Goal: Task Accomplishment & Management: Manage account settings

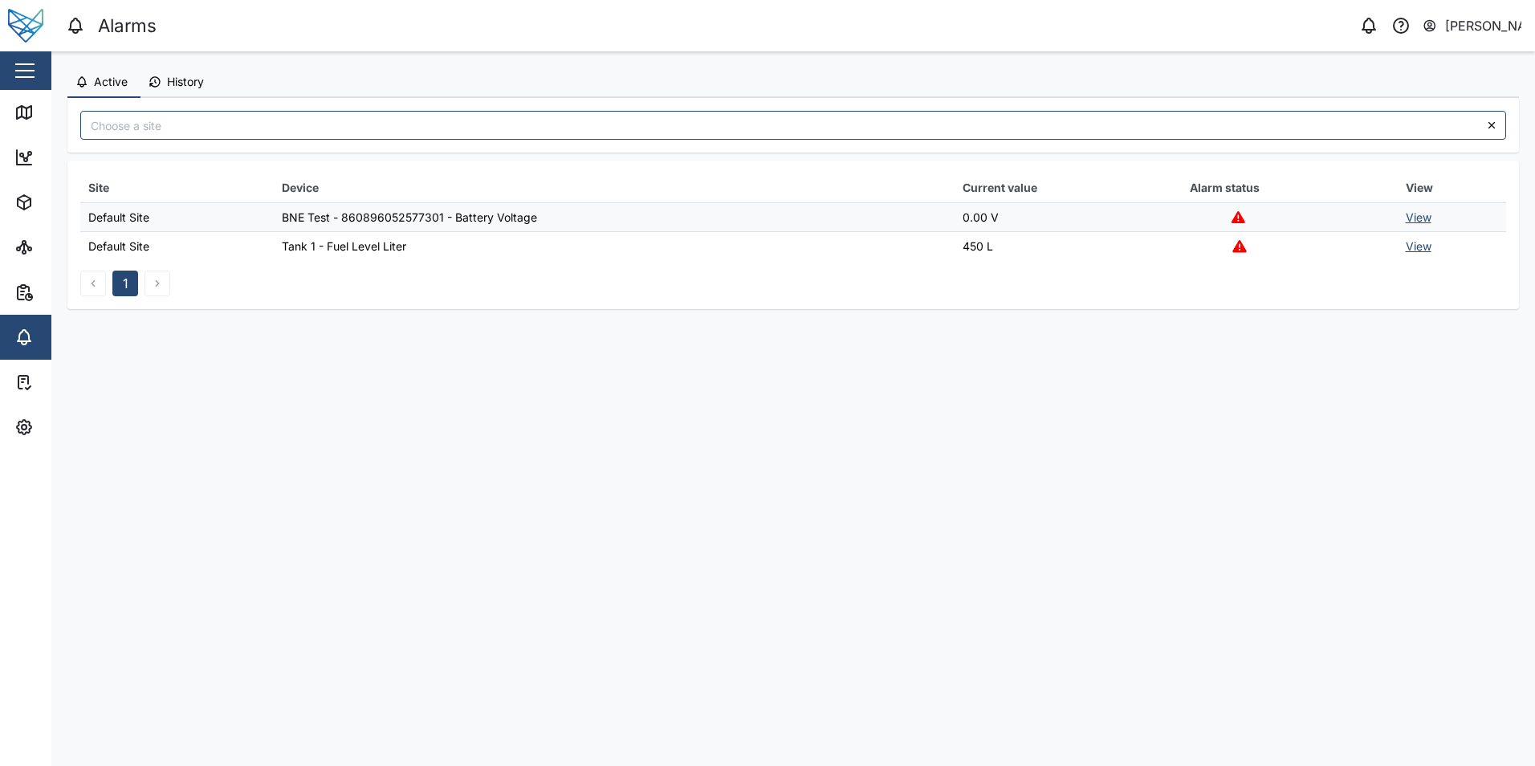
click at [173, 83] on span "History" at bounding box center [185, 81] width 37 height 11
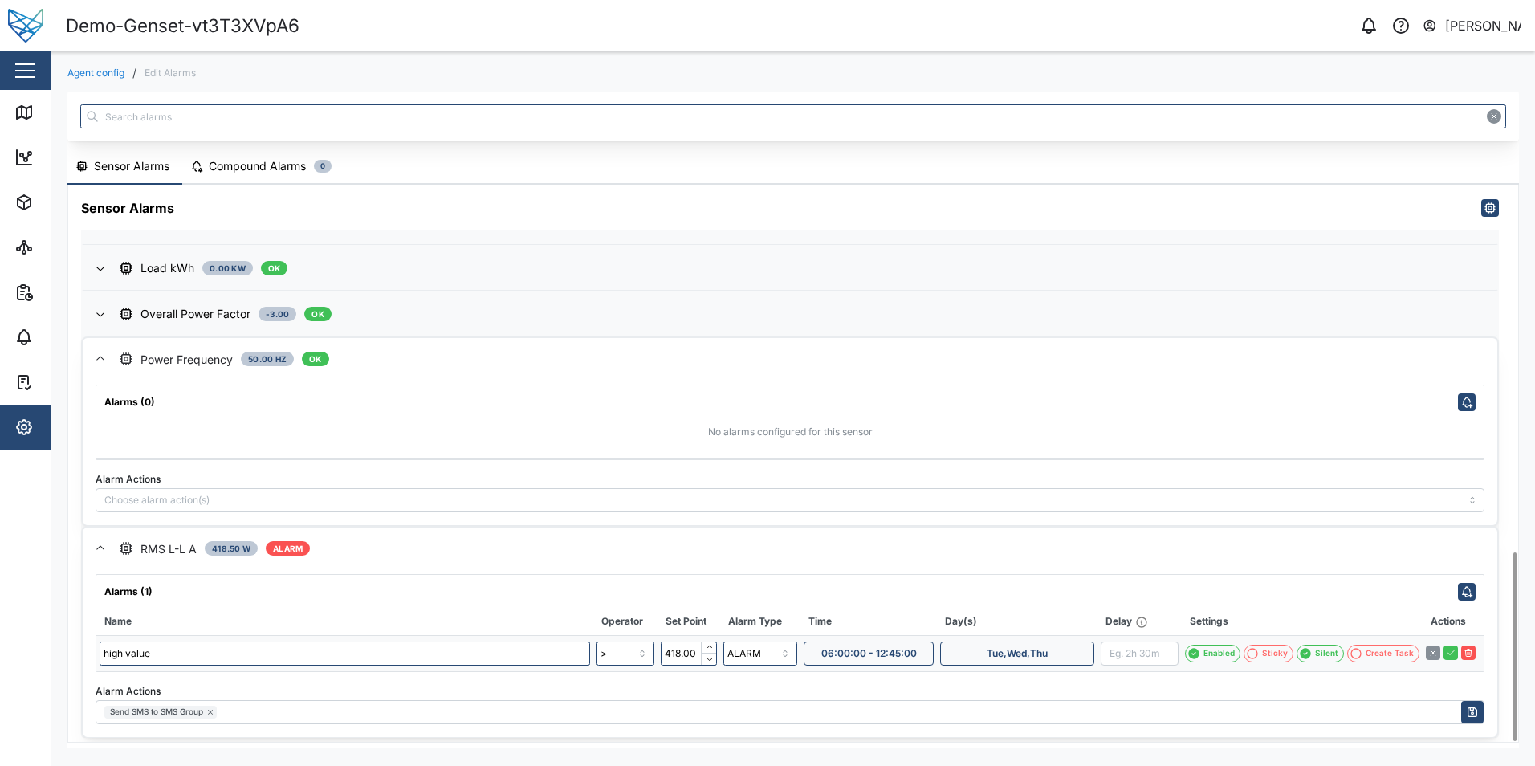
scroll to position [1079, 0]
click at [888, 656] on span "06:00:00 - 12:45:00" at bounding box center [869, 651] width 96 height 22
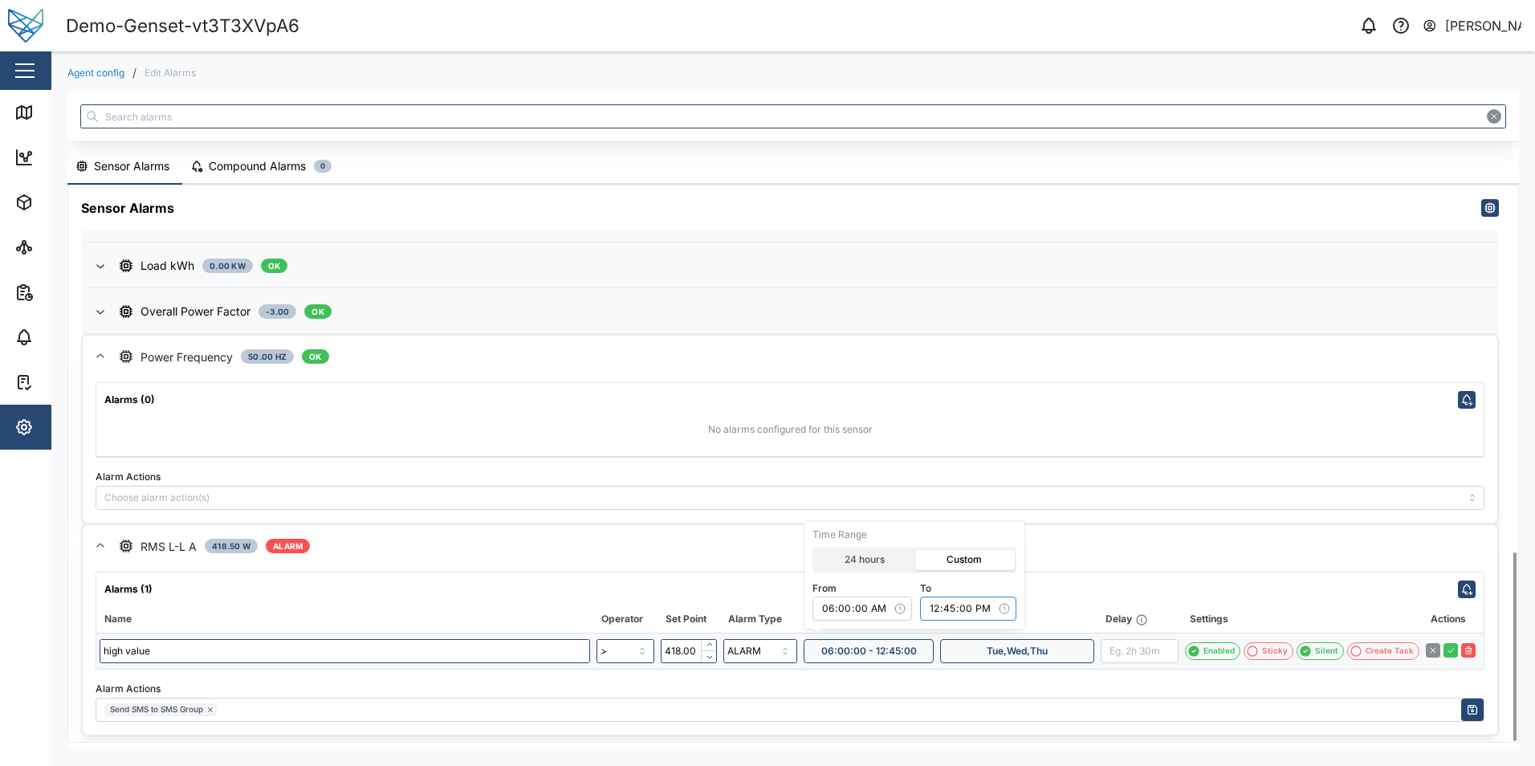
click at [957, 604] on input "12:45:00" at bounding box center [968, 608] width 96 height 24
click at [980, 609] on input "12:45:00" at bounding box center [968, 608] width 96 height 24
click at [939, 604] on input "12:45:00" at bounding box center [968, 608] width 96 height 24
type input "14:45:00"
click at [1324, 647] on div "Silent" at bounding box center [1326, 650] width 23 height 13
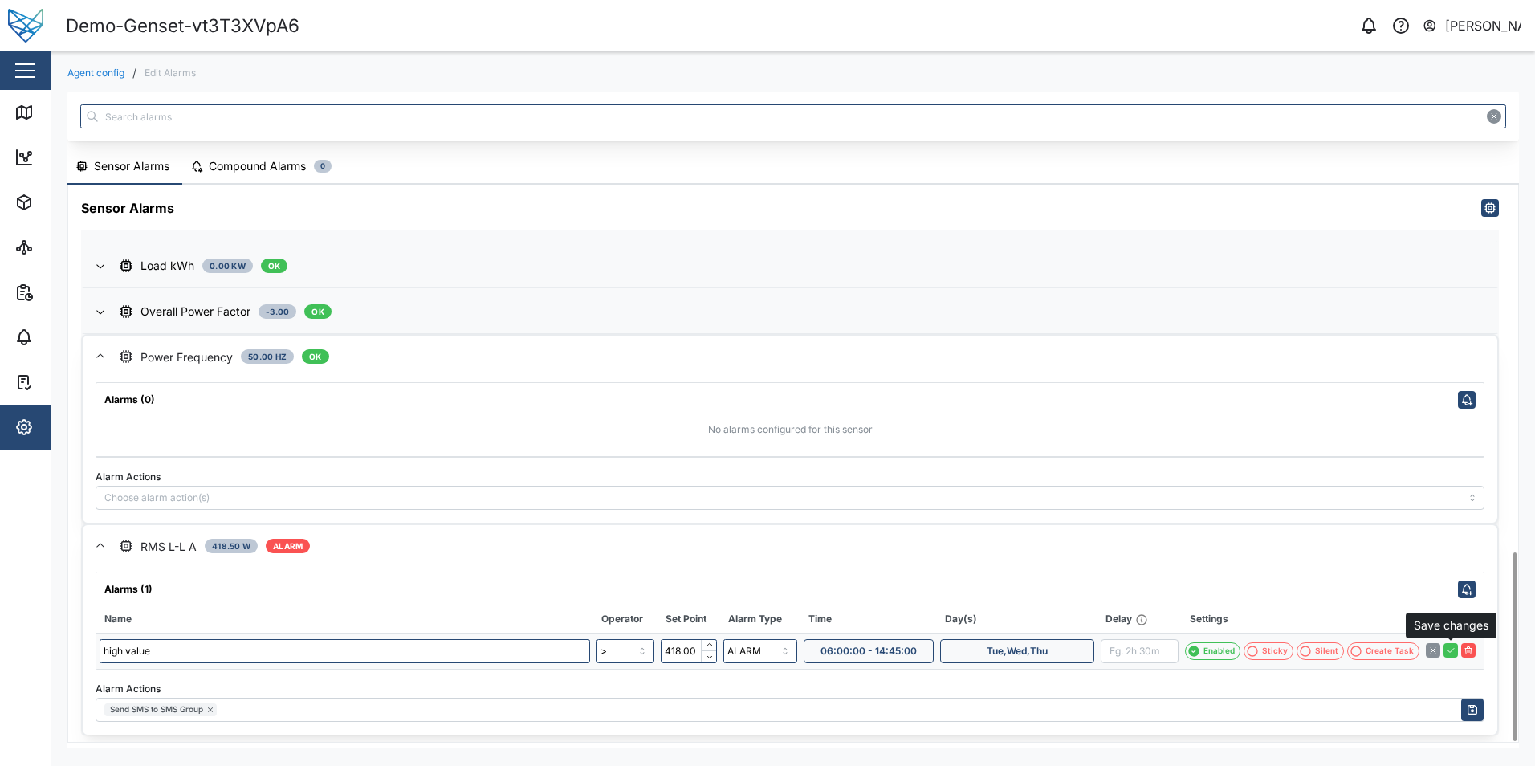
click at [1452, 652] on icon "button" at bounding box center [1450, 650] width 10 height 10
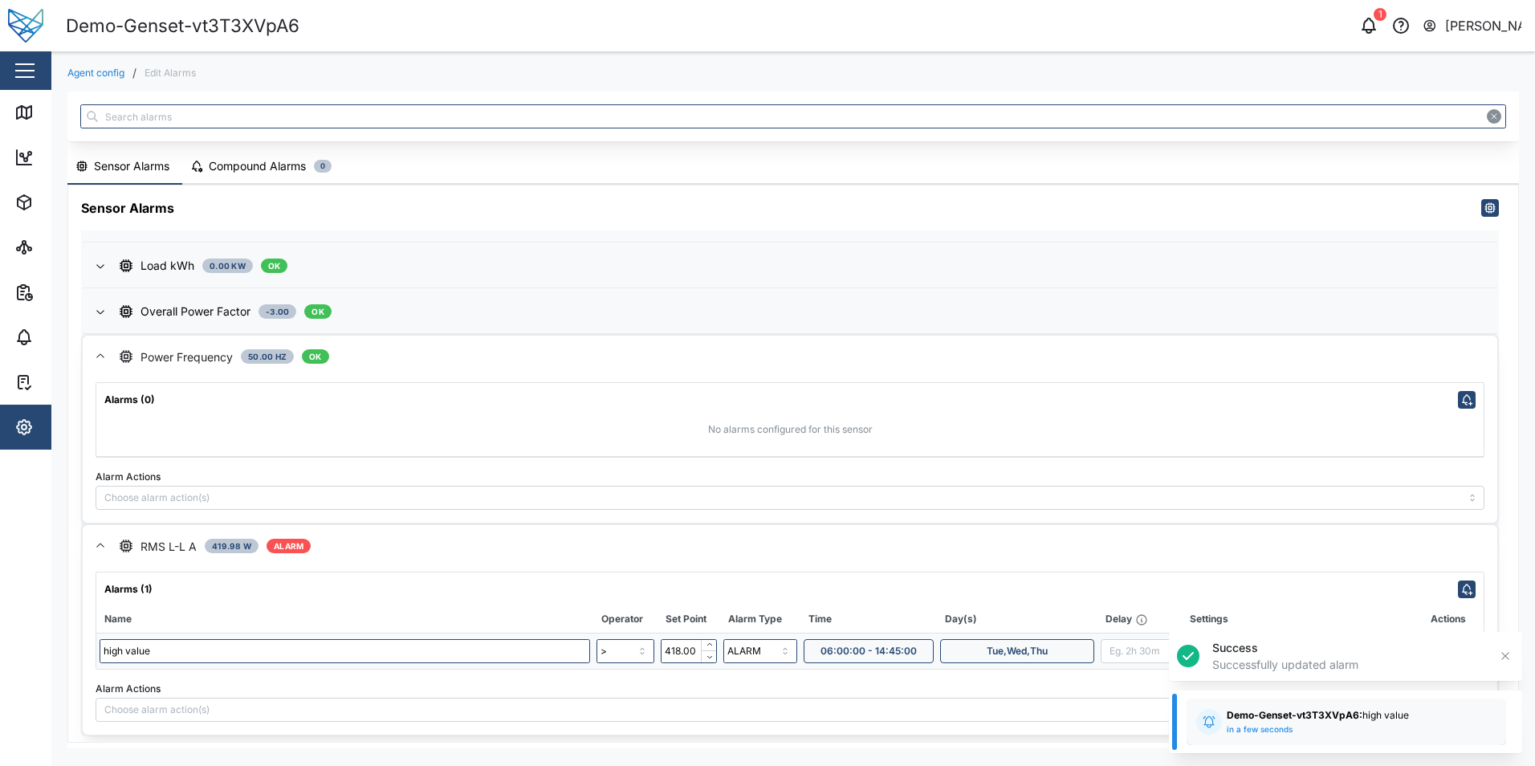
click at [1508, 652] on icon "button" at bounding box center [1504, 655] width 13 height 13
click at [1377, 26] on icon "button" at bounding box center [1368, 25] width 19 height 19
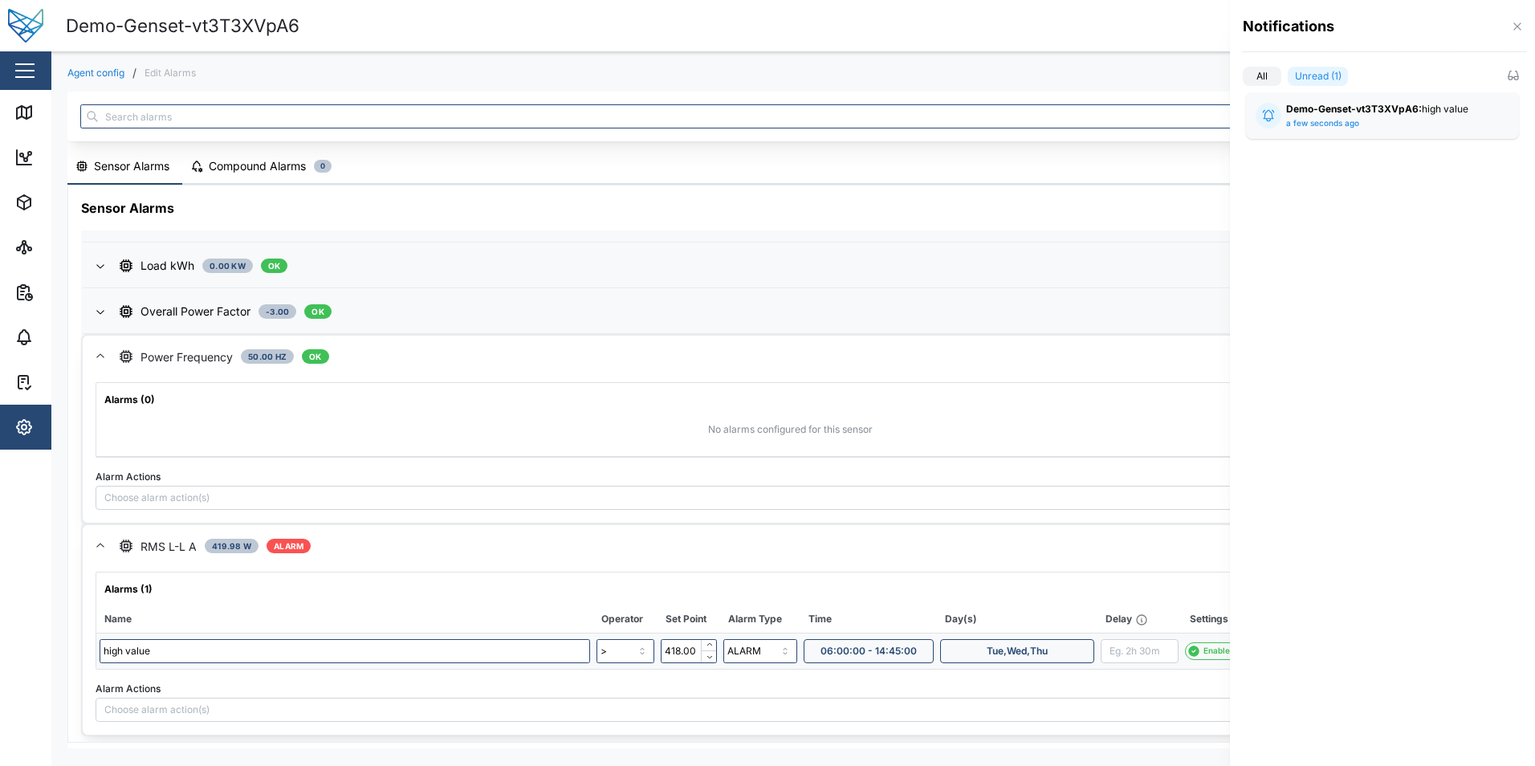
click at [1297, 78] on label "Unread (1)" at bounding box center [1317, 76] width 60 height 19
click at [1287, 79] on input "Unread (1)" at bounding box center [1287, 79] width 0 height 0
click at [1270, 78] on label "All" at bounding box center [1261, 76] width 39 height 19
click at [1242, 79] on input "All" at bounding box center [1242, 79] width 0 height 0
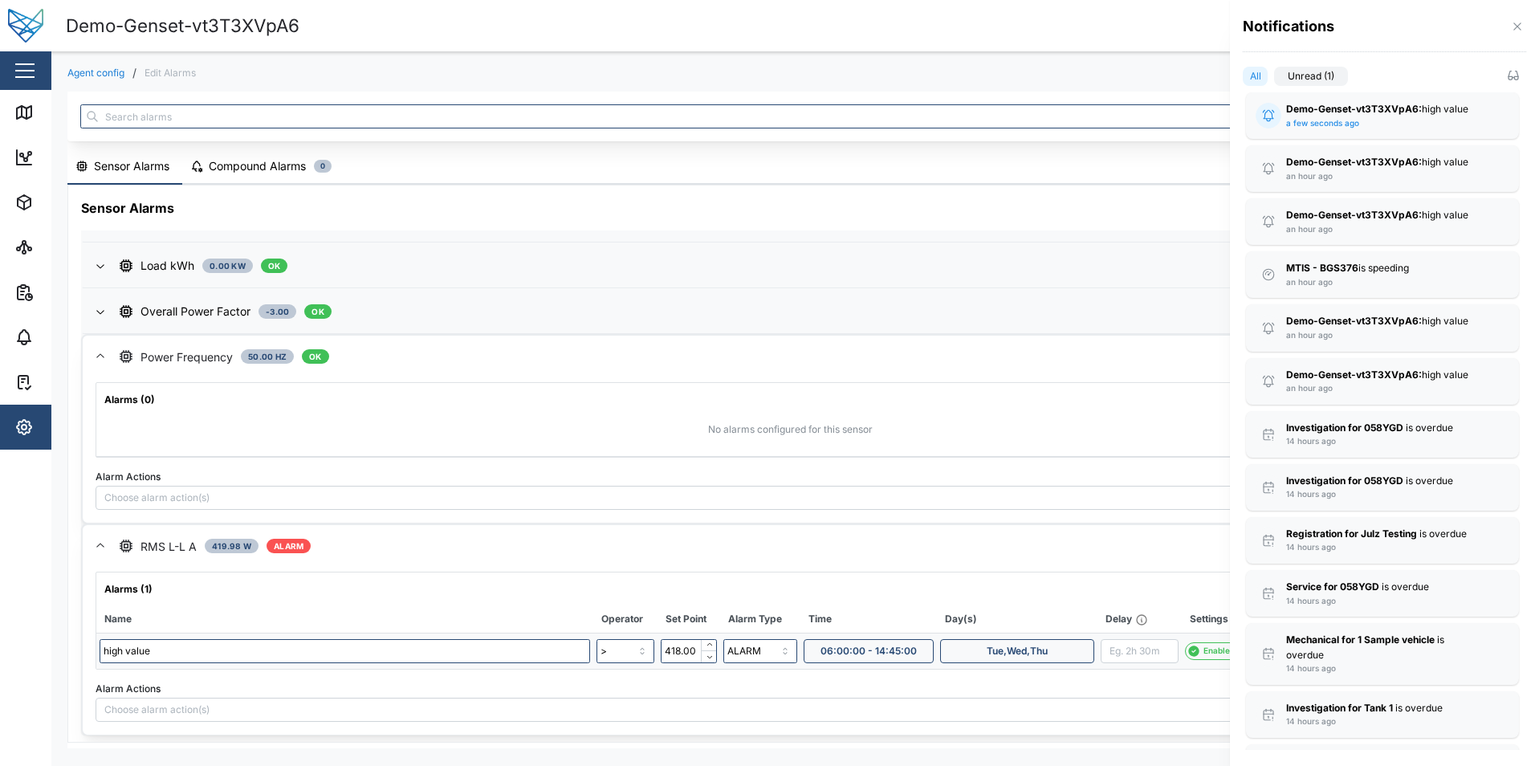
click at [1298, 78] on label "Unread (1)" at bounding box center [1311, 76] width 74 height 19
click at [1274, 79] on input "Unread (1)" at bounding box center [1274, 79] width 0 height 0
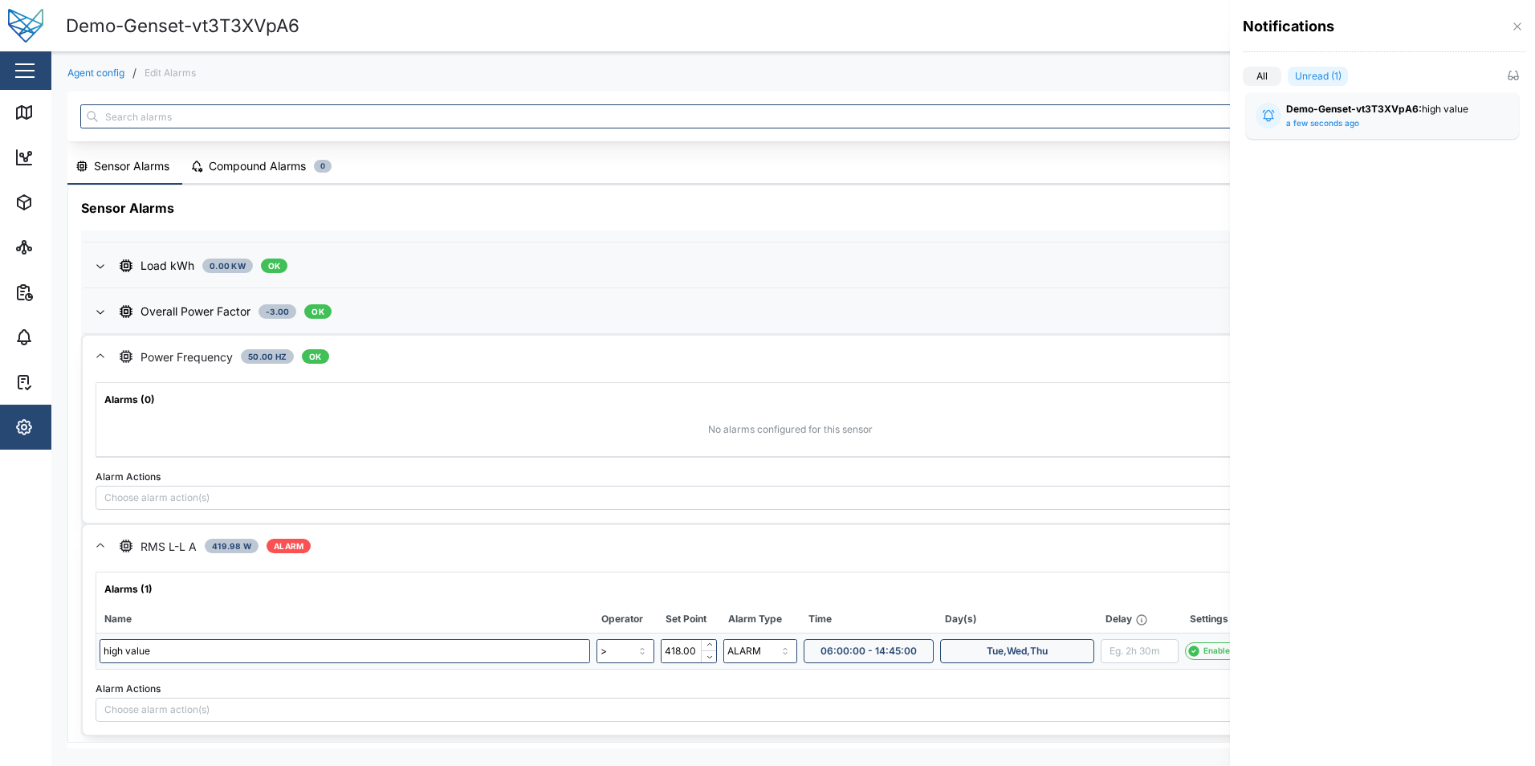
click at [1251, 78] on label "All" at bounding box center [1261, 76] width 39 height 19
click at [1242, 79] on input "All" at bounding box center [1242, 79] width 0 height 0
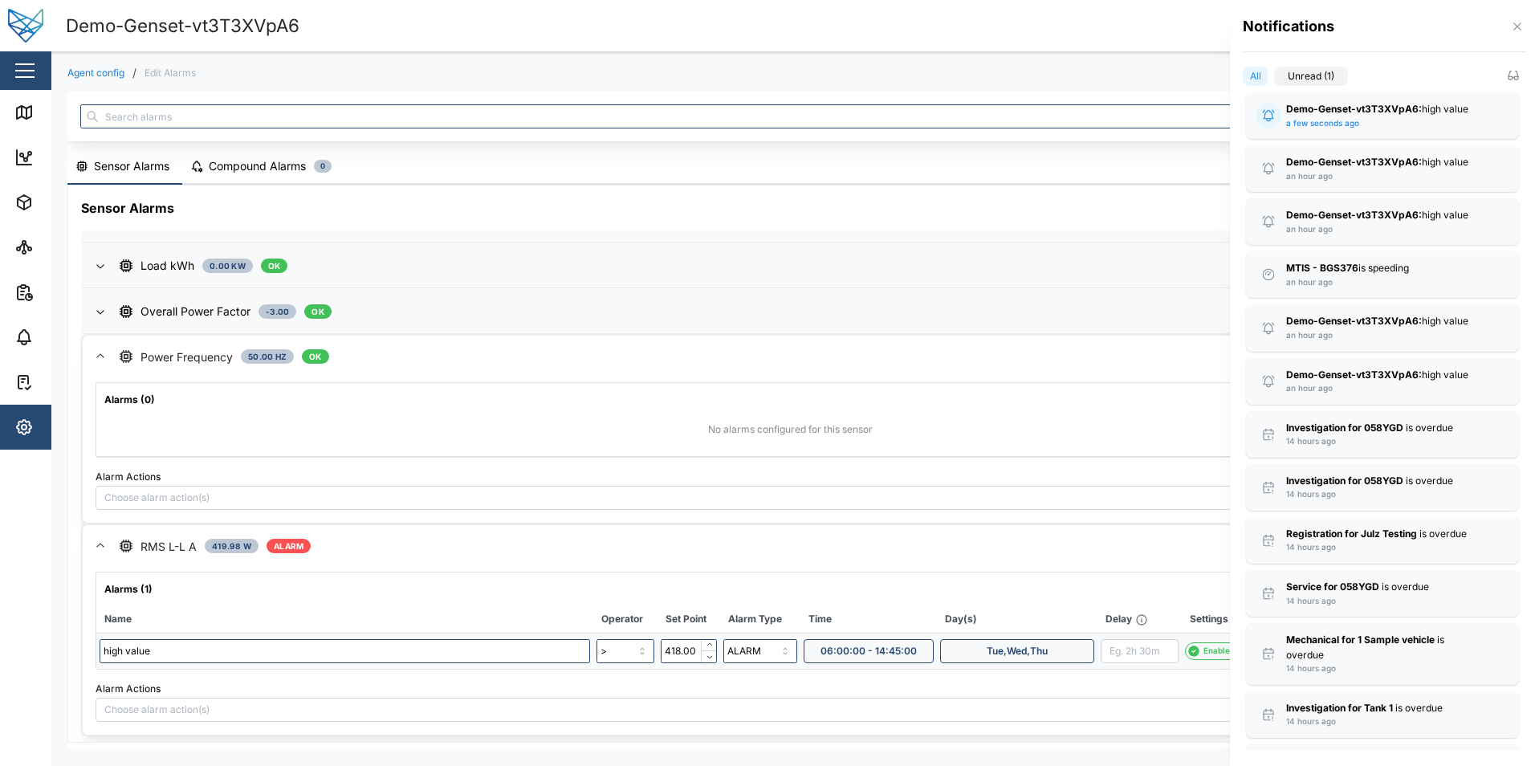
click at [1299, 78] on label "Unread (1)" at bounding box center [1311, 76] width 74 height 19
click at [1274, 79] on input "Unread (1)" at bounding box center [1274, 79] width 0 height 0
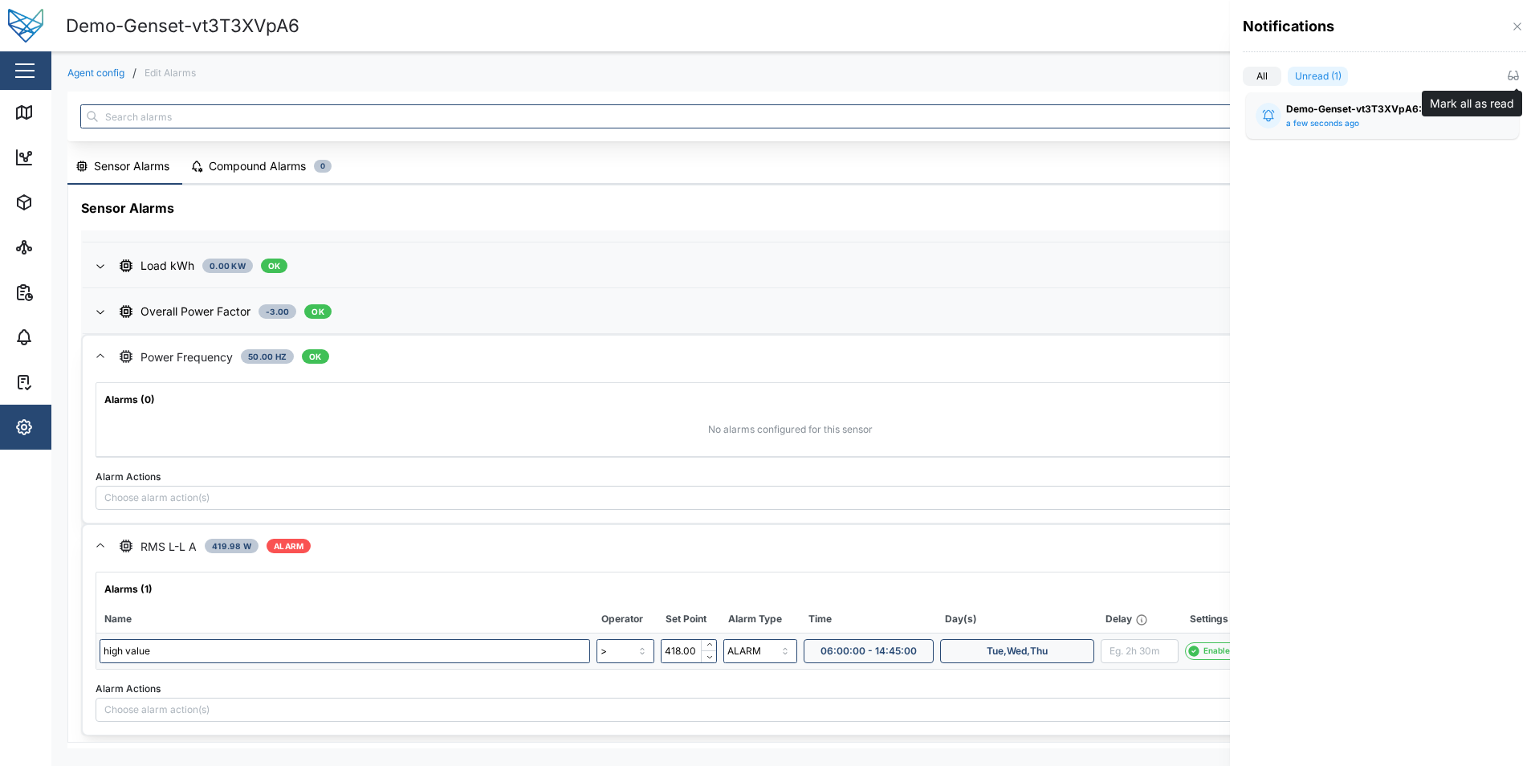
click at [1511, 71] on icon "button" at bounding box center [1512, 75] width 13 height 13
click at [1258, 85] on label "All" at bounding box center [1261, 76] width 39 height 19
click at [1242, 79] on input "All" at bounding box center [1242, 79] width 0 height 0
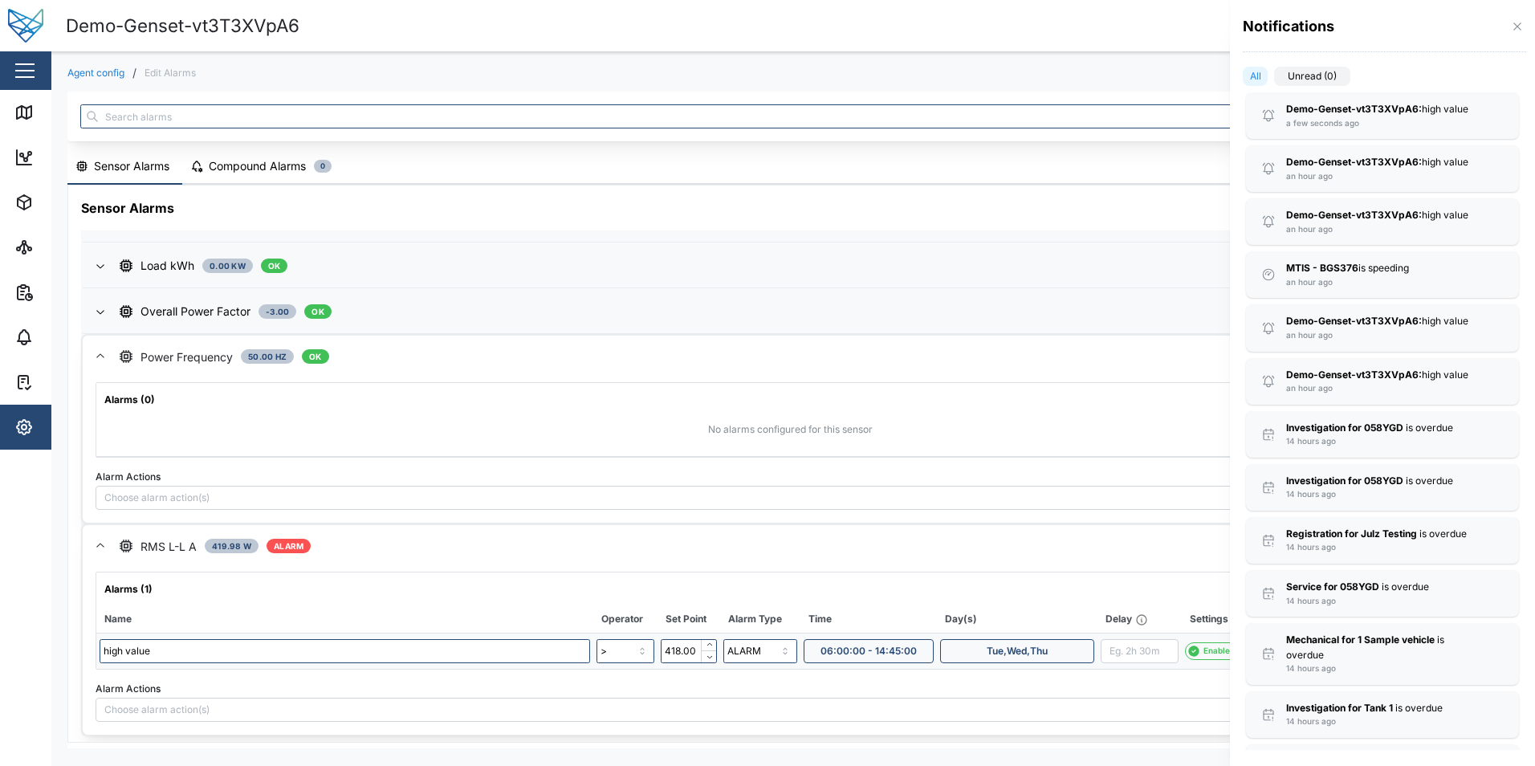
click at [1260, 75] on label "All" at bounding box center [1254, 76] width 25 height 19
click at [1242, 79] on input "All" at bounding box center [1242, 79] width 0 height 0
click at [1290, 75] on label "Unread (0)" at bounding box center [1312, 76] width 76 height 19
click at [1274, 79] on input "Unread (0)" at bounding box center [1274, 79] width 0 height 0
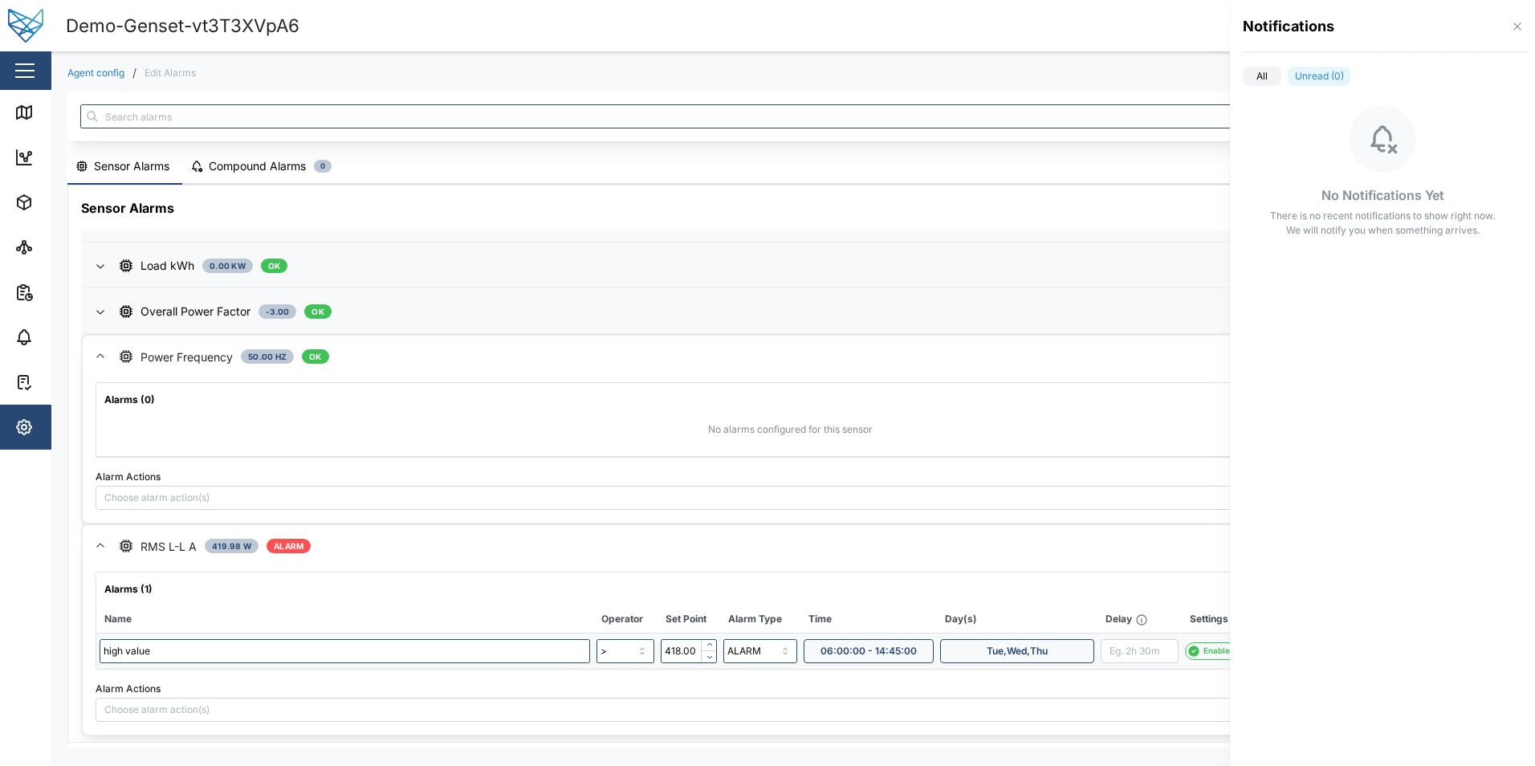
click at [1197, 30] on div at bounding box center [767, 383] width 1535 height 766
